Goal: Find specific page/section: Find specific page/section

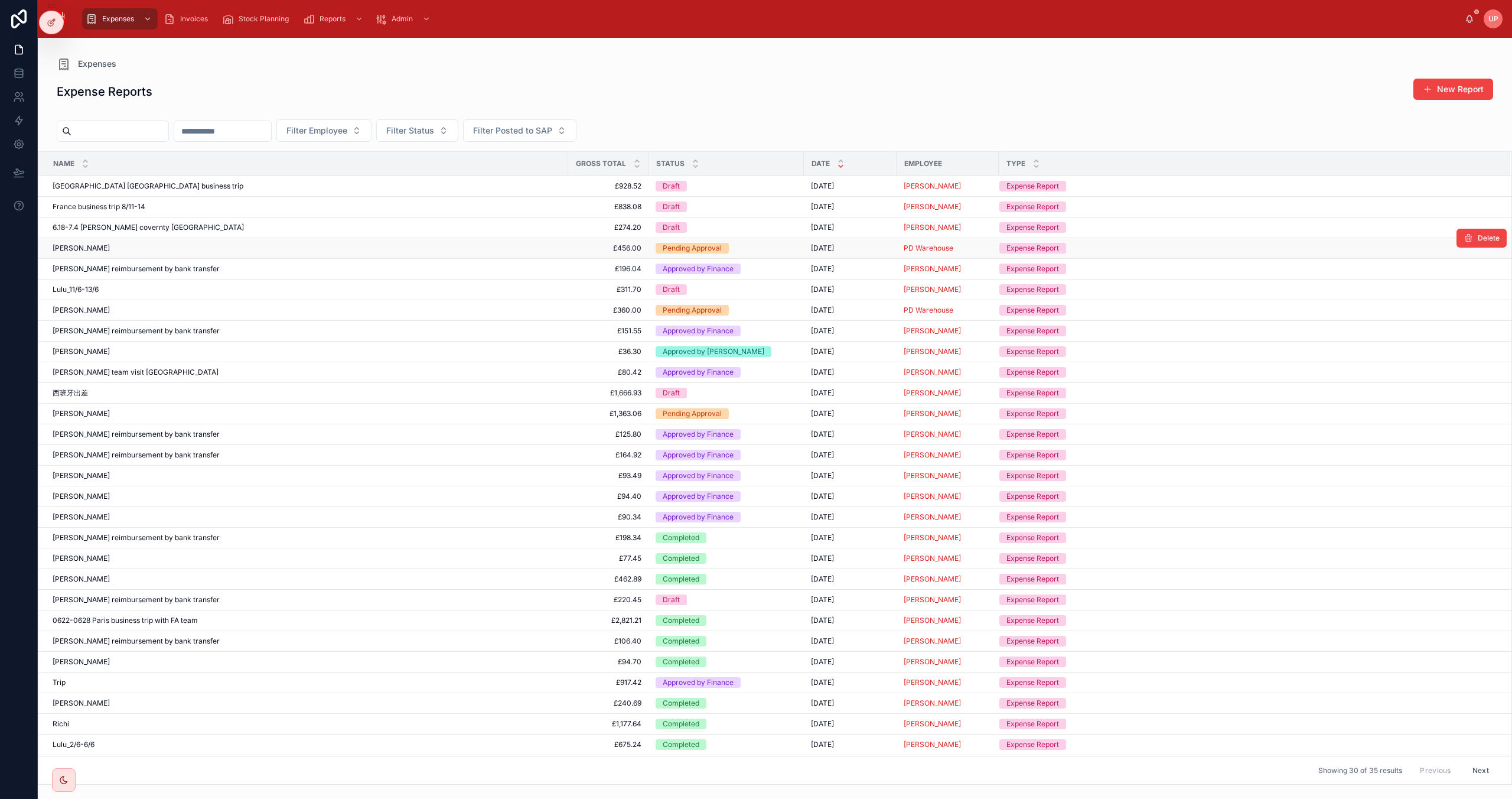
click at [115, 248] on div "[PERSON_NAME] [PERSON_NAME]" at bounding box center [307, 248] width 509 height 9
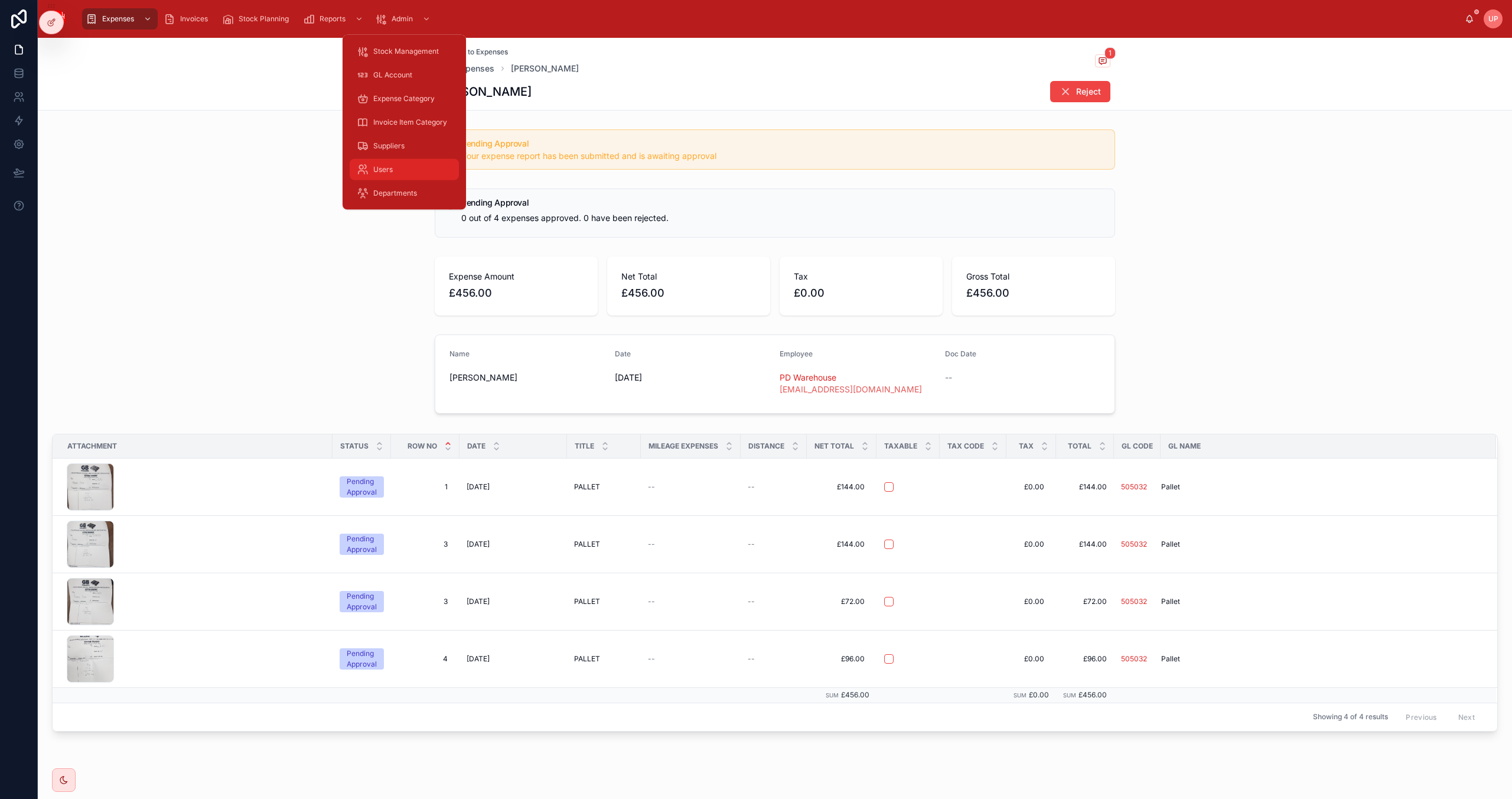
click at [389, 165] on span "Users" at bounding box center [383, 169] width 19 height 9
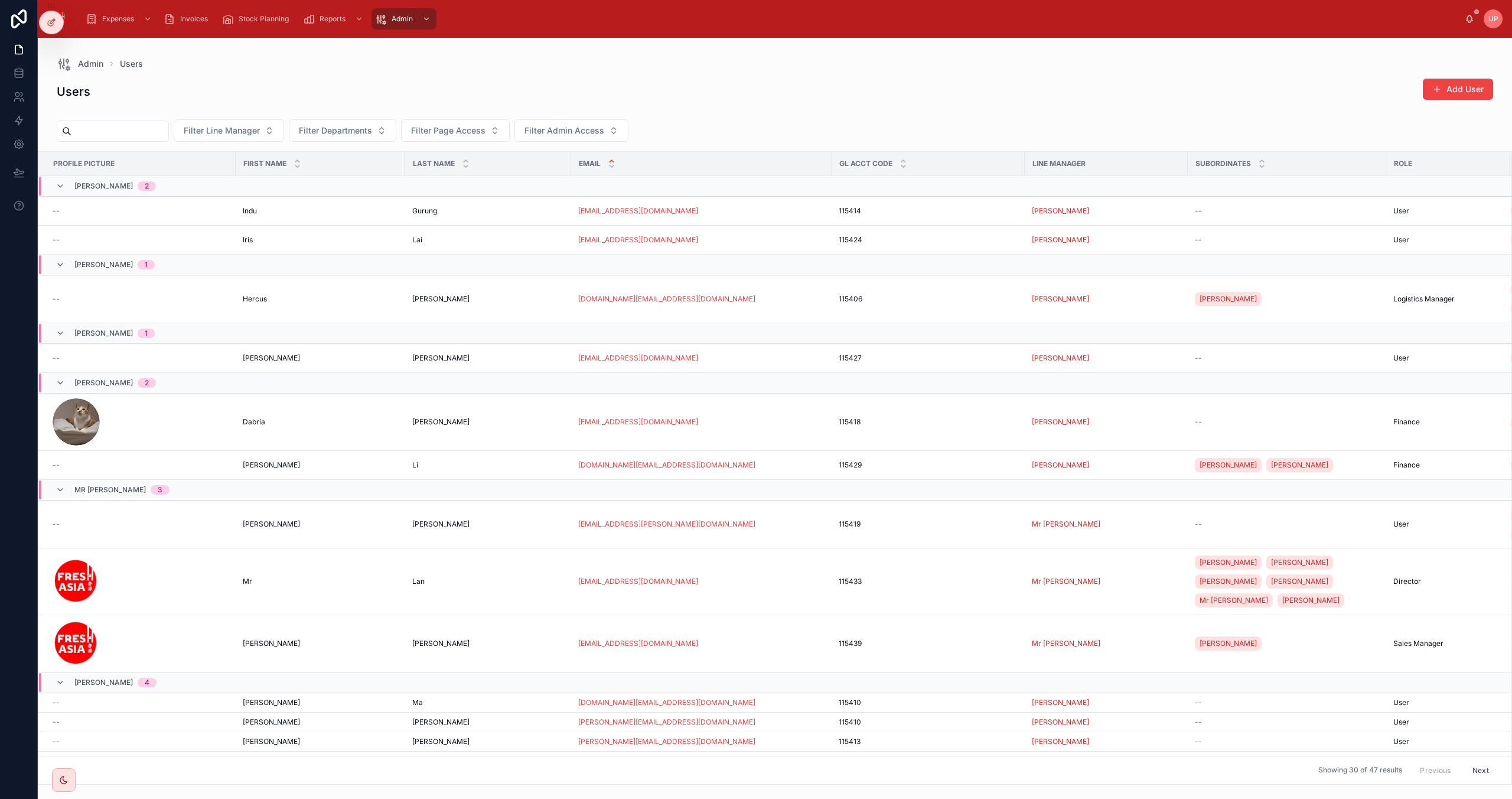
click at [138, 131] on input "text" at bounding box center [119, 132] width 97 height 17
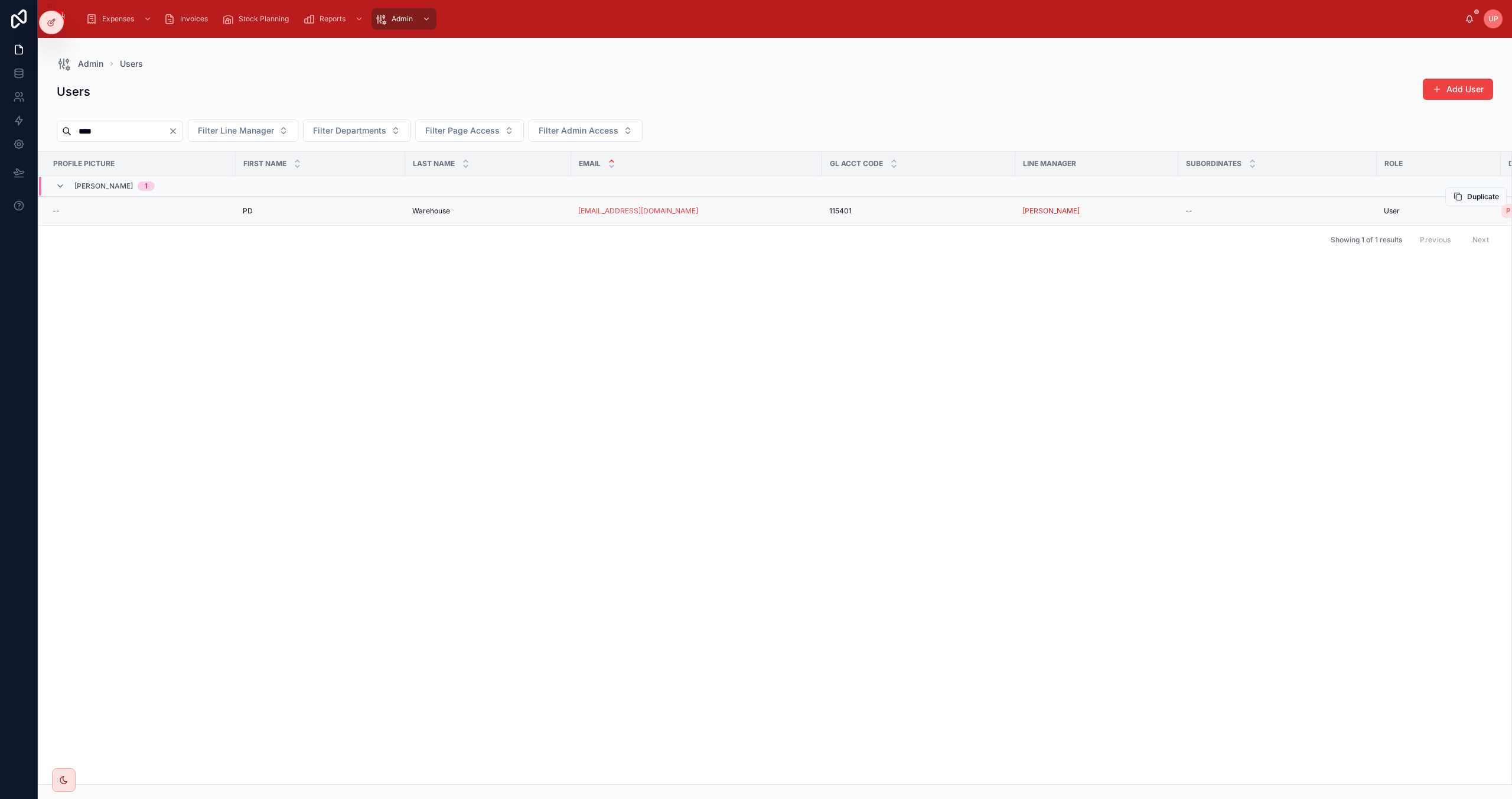
type input "****"
click at [376, 208] on div "PD PD" at bounding box center [320, 210] width 155 height 9
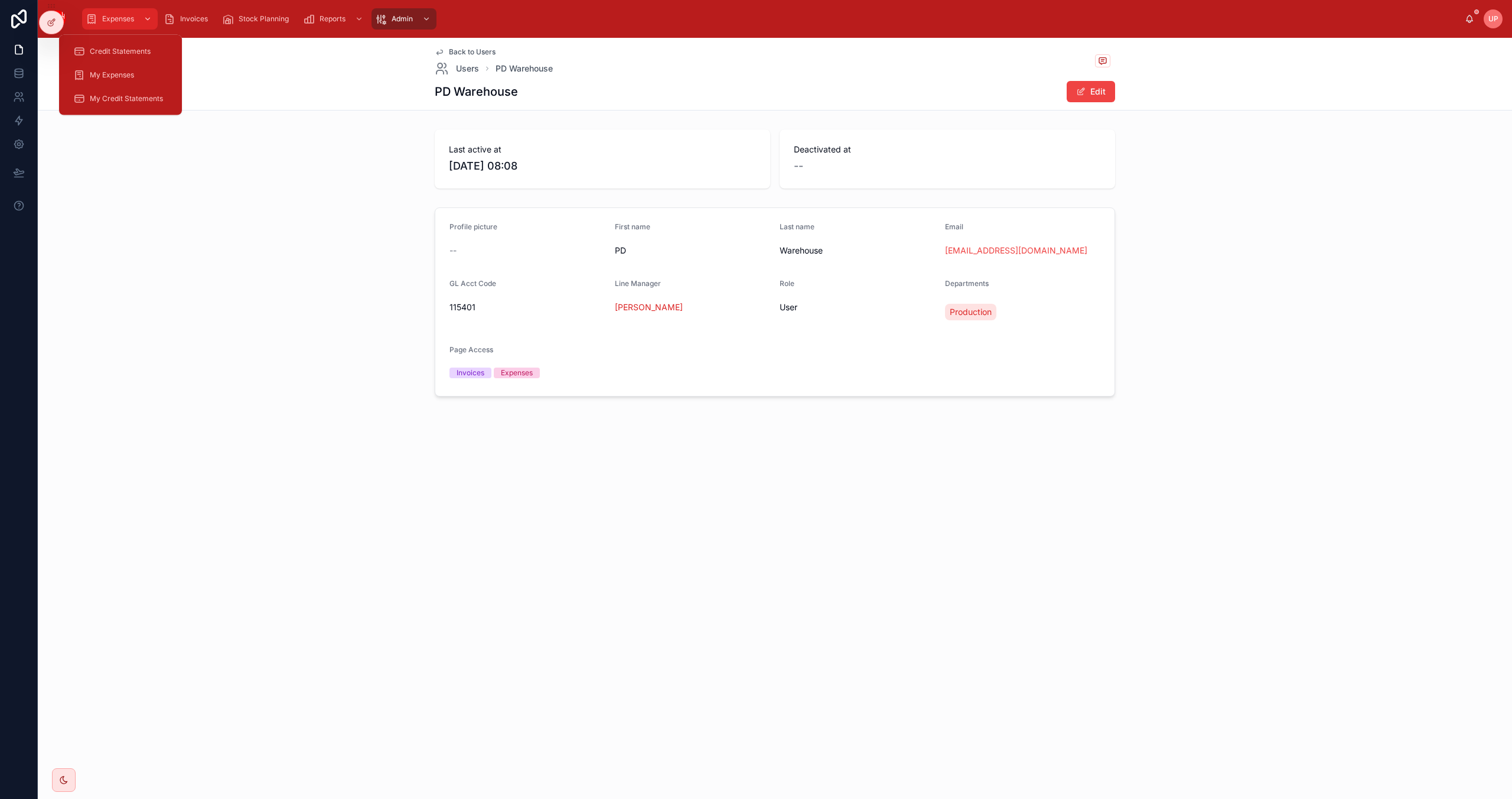
click at [116, 24] on div "Expenses" at bounding box center [120, 18] width 69 height 19
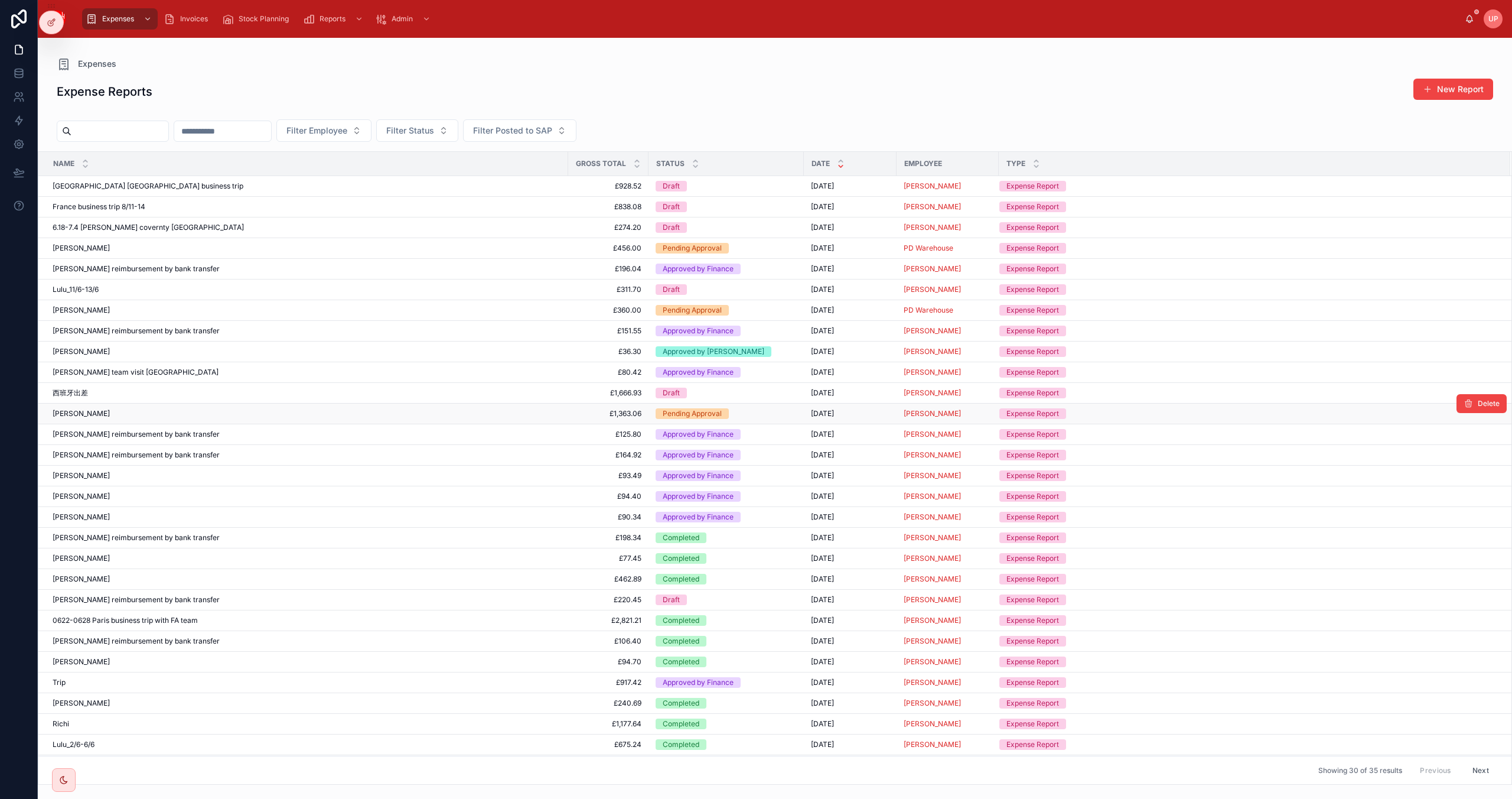
click at [206, 419] on div "[PERSON_NAME]" at bounding box center [307, 413] width 509 height 9
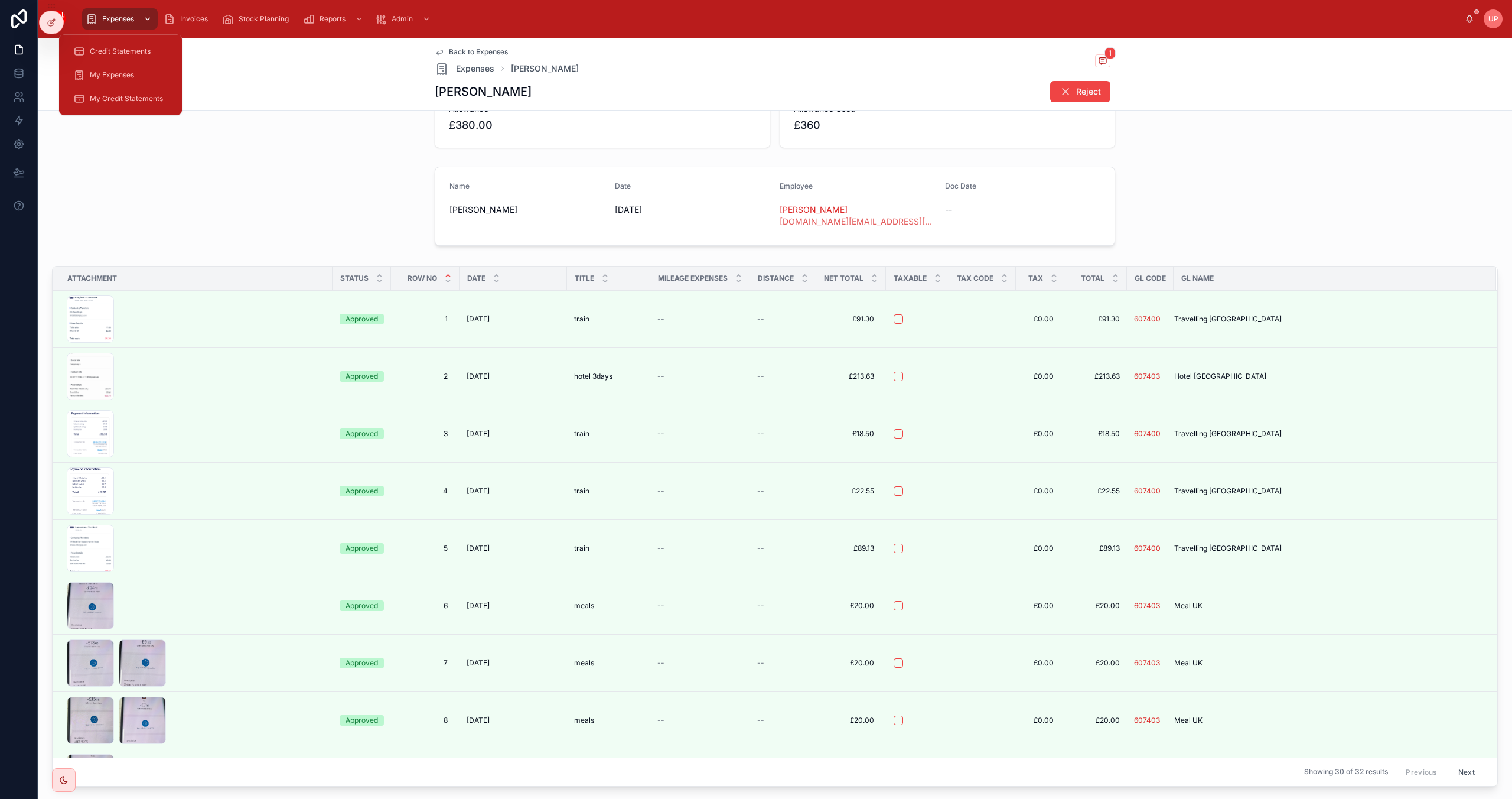
click at [121, 19] on span "Expenses" at bounding box center [119, 19] width 32 height 9
